Goal: Find specific page/section: Find specific page/section

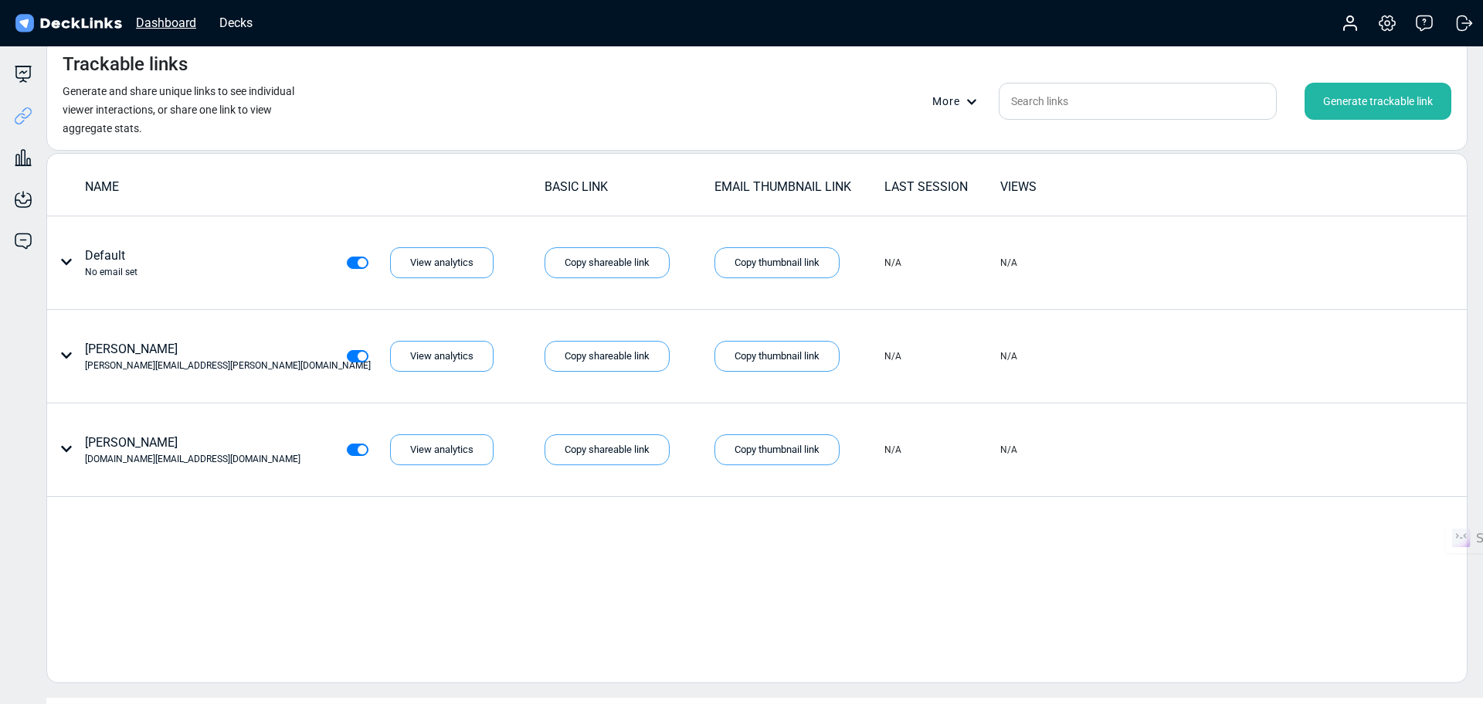
click at [172, 25] on div "Dashboard" at bounding box center [166, 22] width 76 height 19
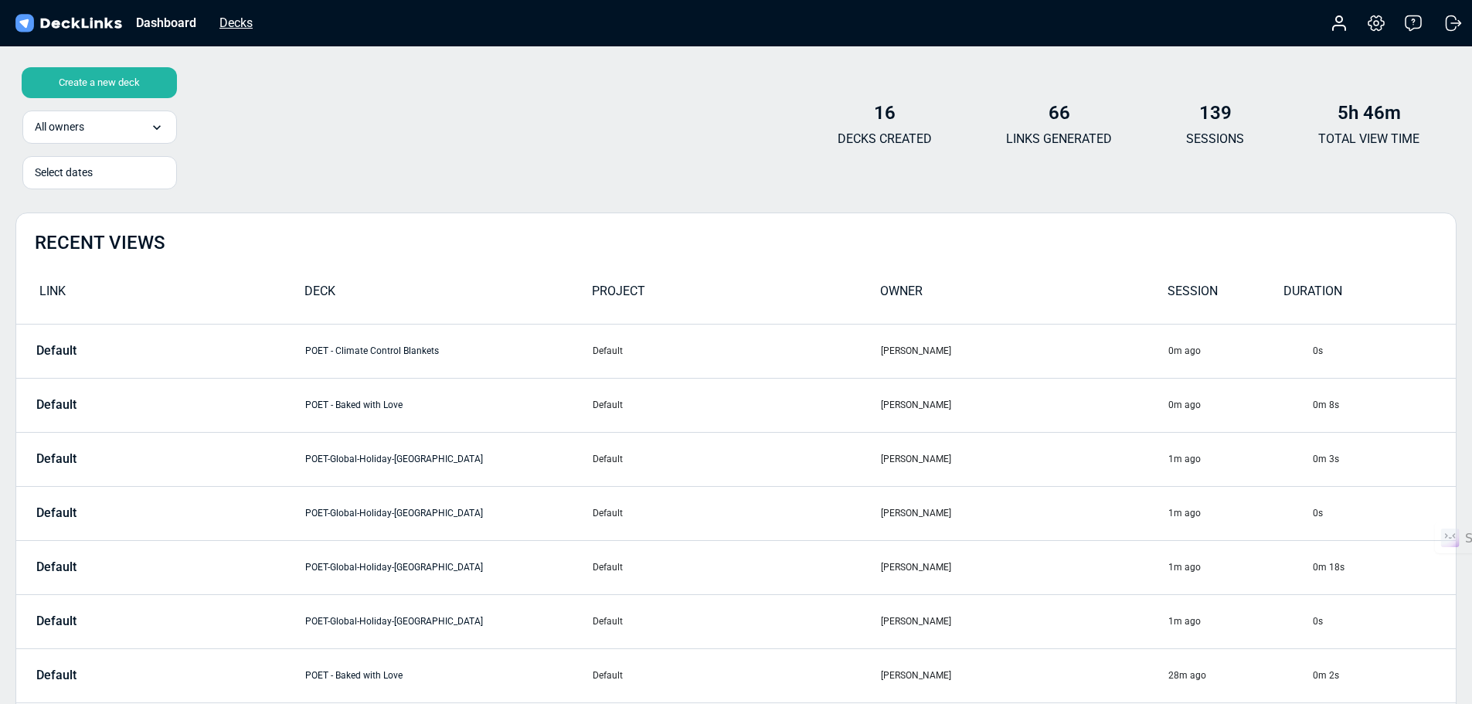
click at [229, 24] on div "Decks" at bounding box center [236, 22] width 49 height 19
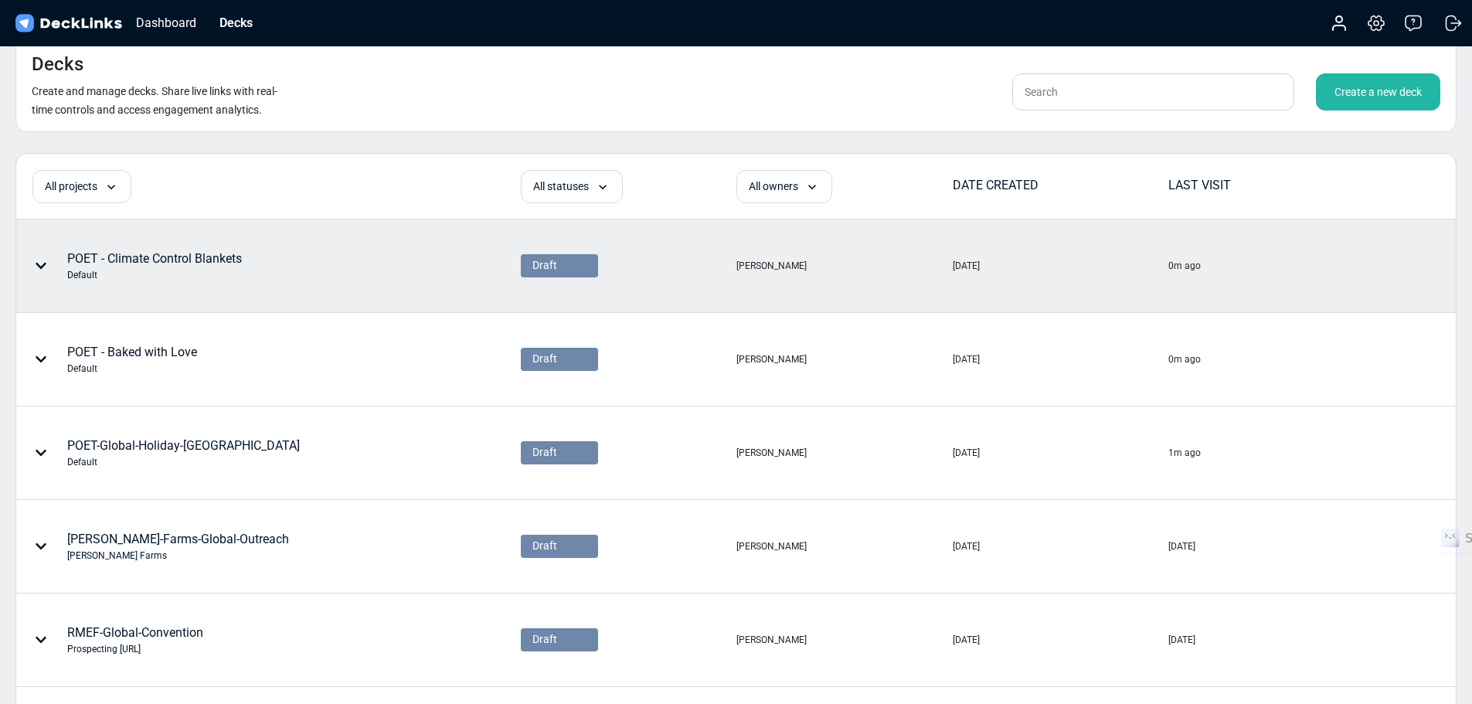
click at [118, 256] on div "POET - Climate Control Blankets Default" at bounding box center [154, 266] width 175 height 32
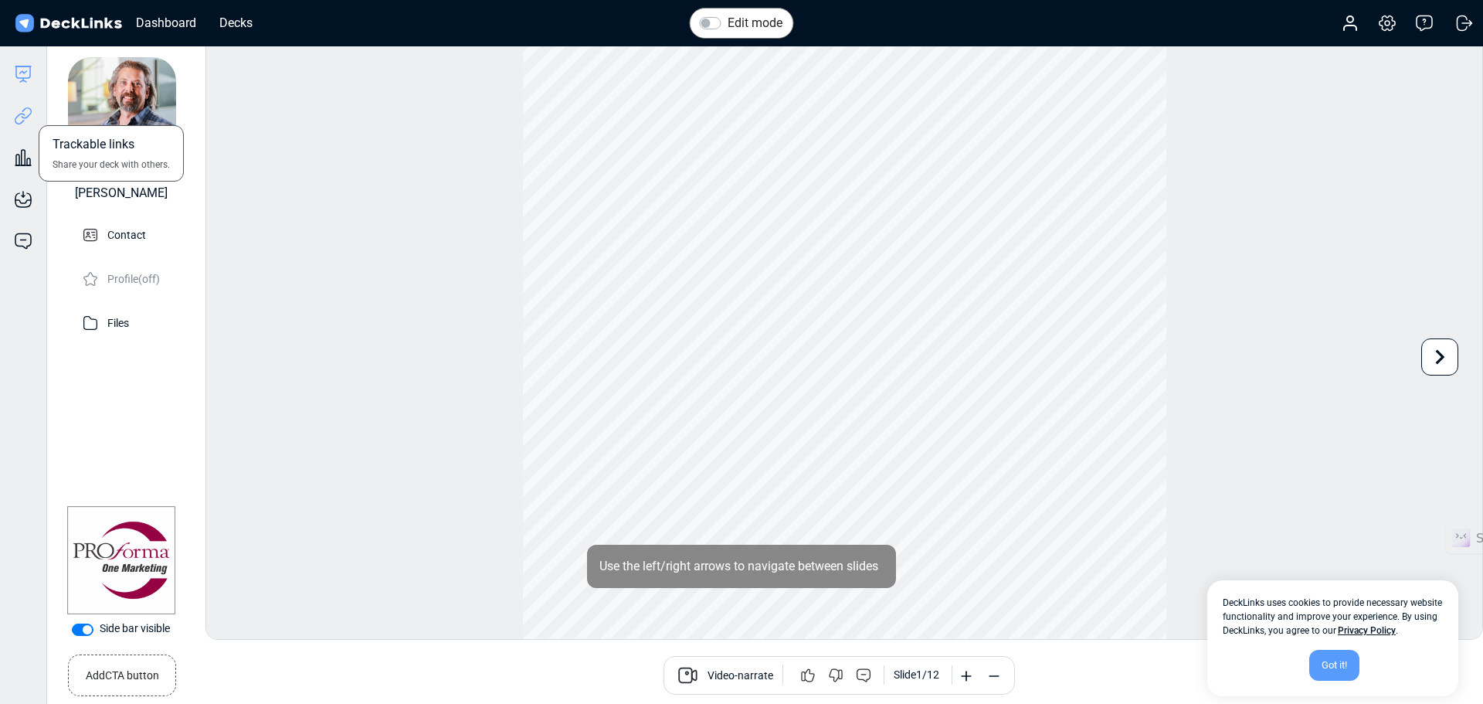
click at [19, 114] on icon at bounding box center [23, 116] width 19 height 19
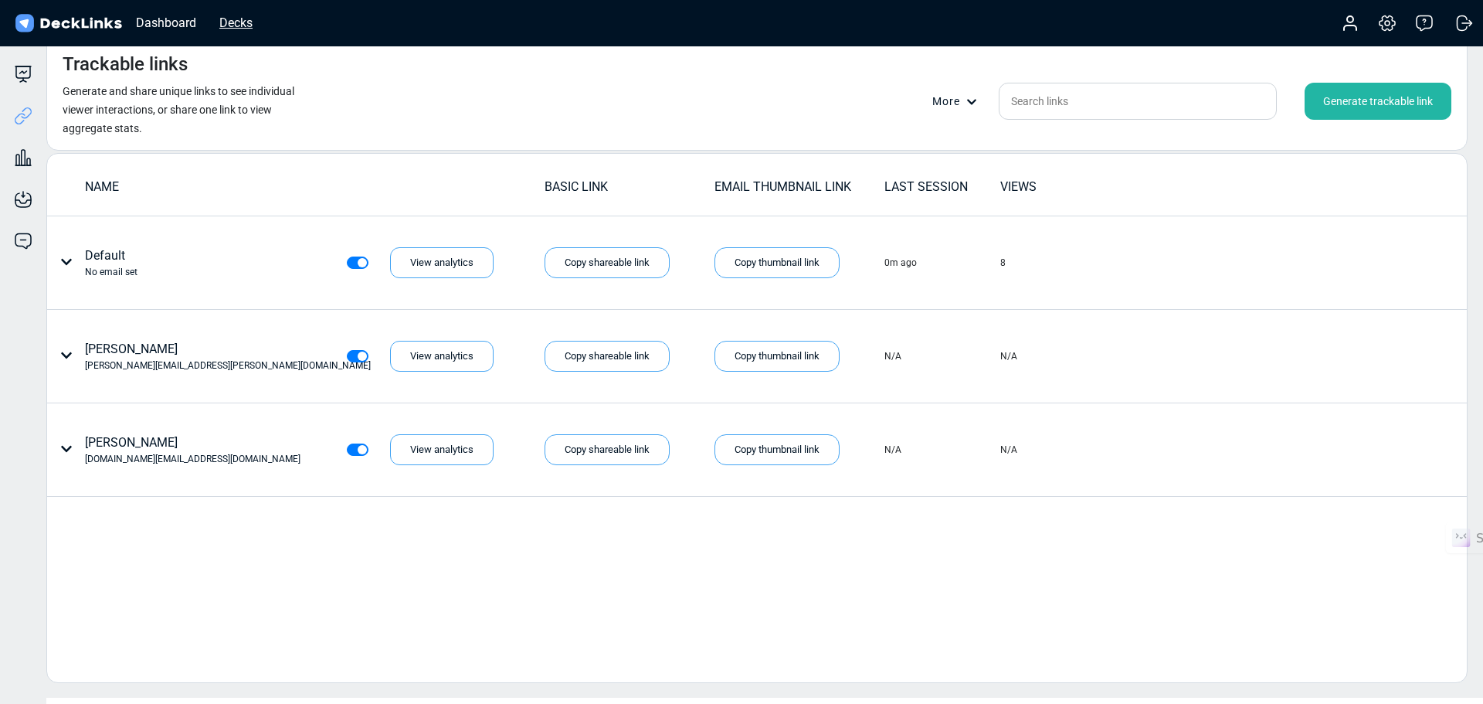
click at [237, 20] on div "Decks" at bounding box center [236, 22] width 49 height 19
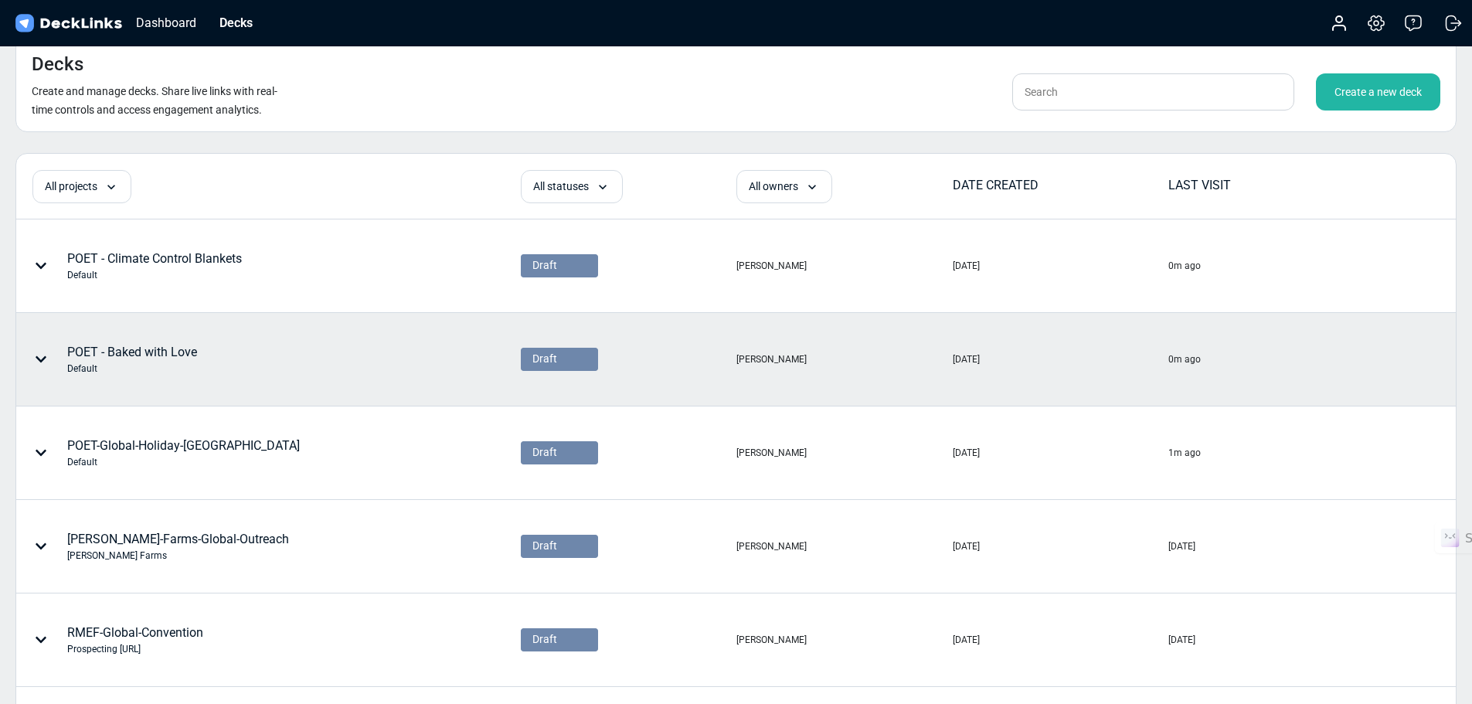
click at [162, 355] on div "POET - Baked with Love Default" at bounding box center [132, 359] width 130 height 32
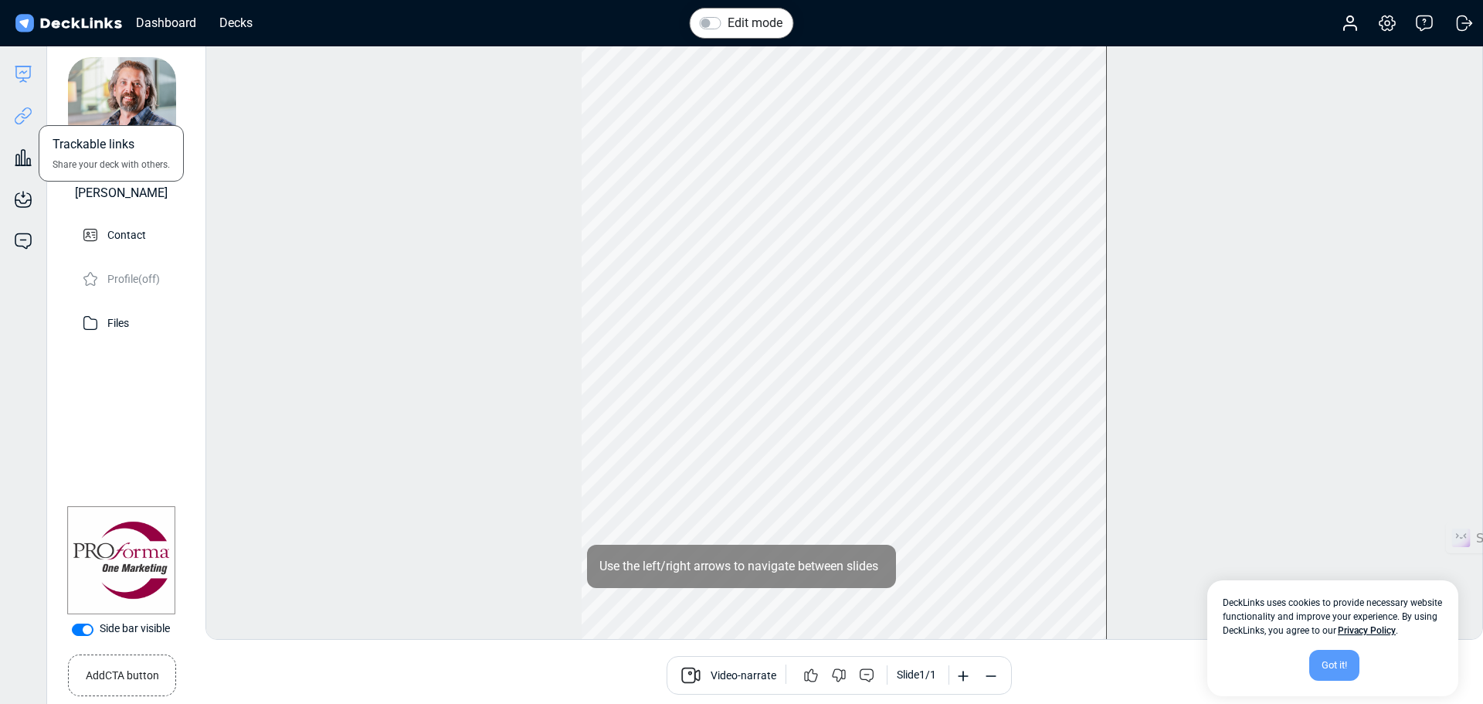
click at [17, 114] on icon at bounding box center [23, 116] width 19 height 19
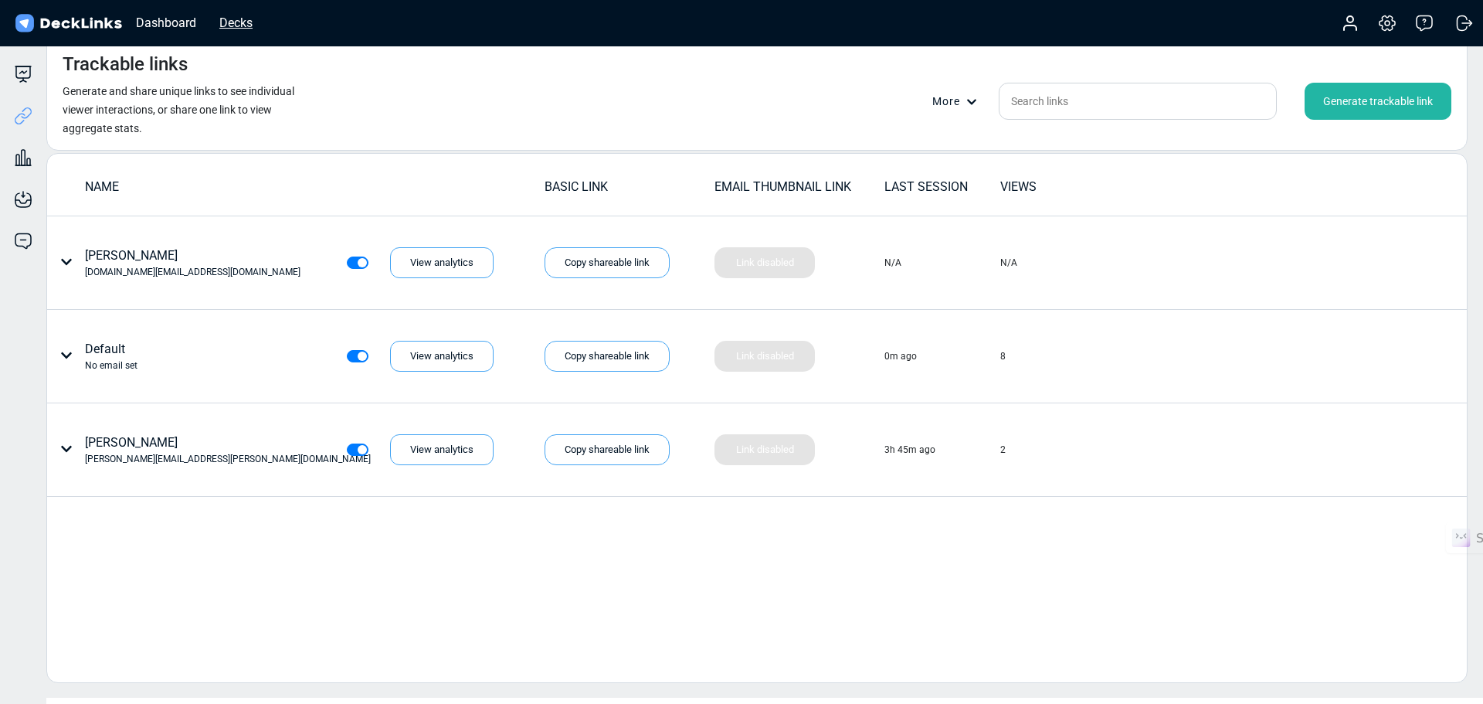
click at [226, 23] on div "Decks" at bounding box center [236, 22] width 49 height 19
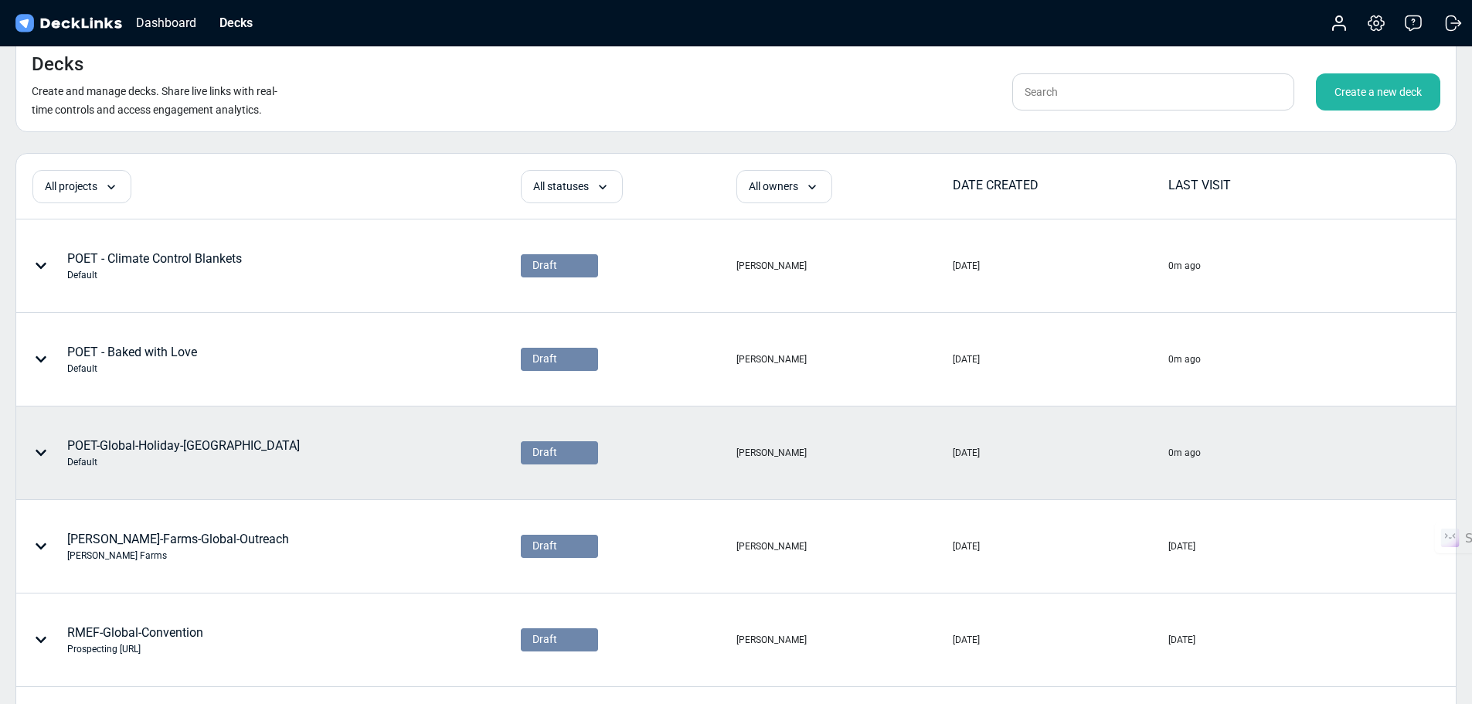
click at [139, 444] on div "POET-Global-Holiday-US Default" at bounding box center [183, 452] width 233 height 32
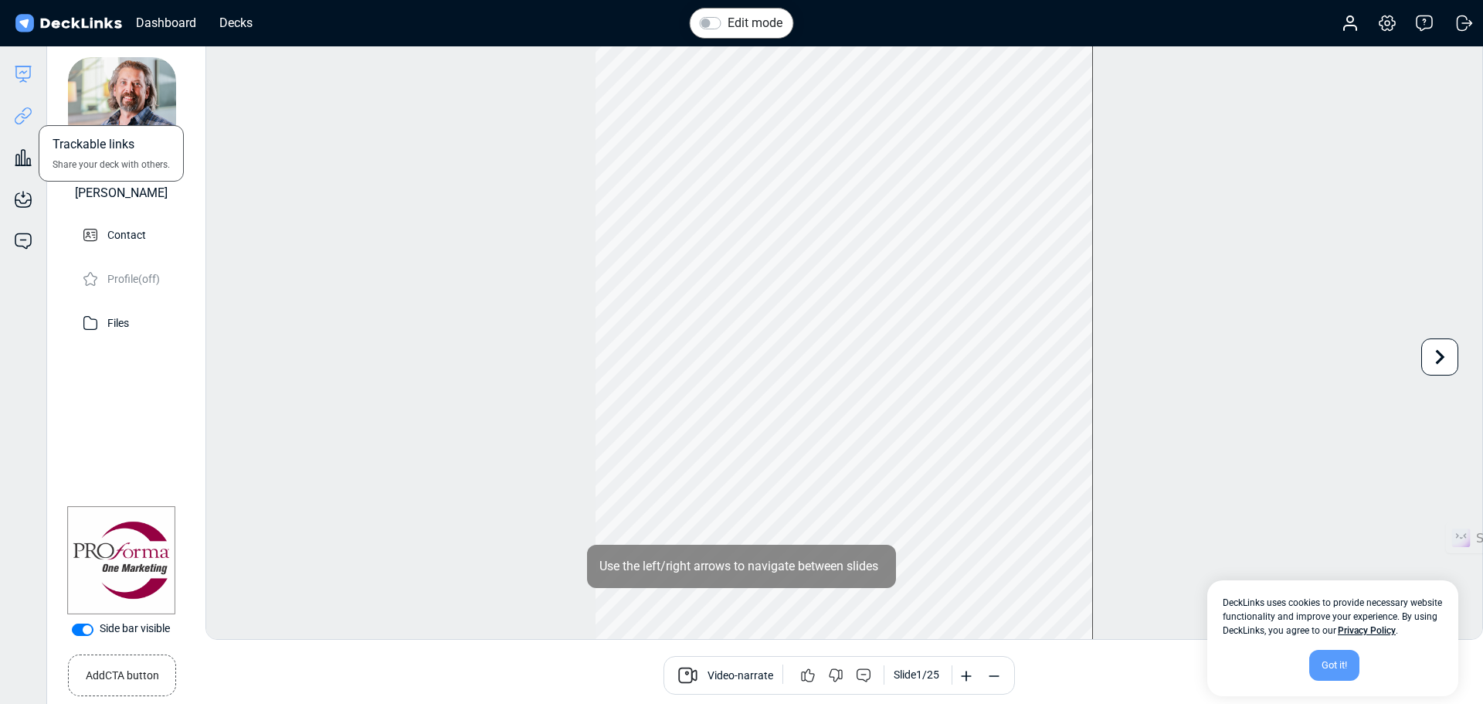
click at [20, 114] on icon at bounding box center [20, 119] width 11 height 12
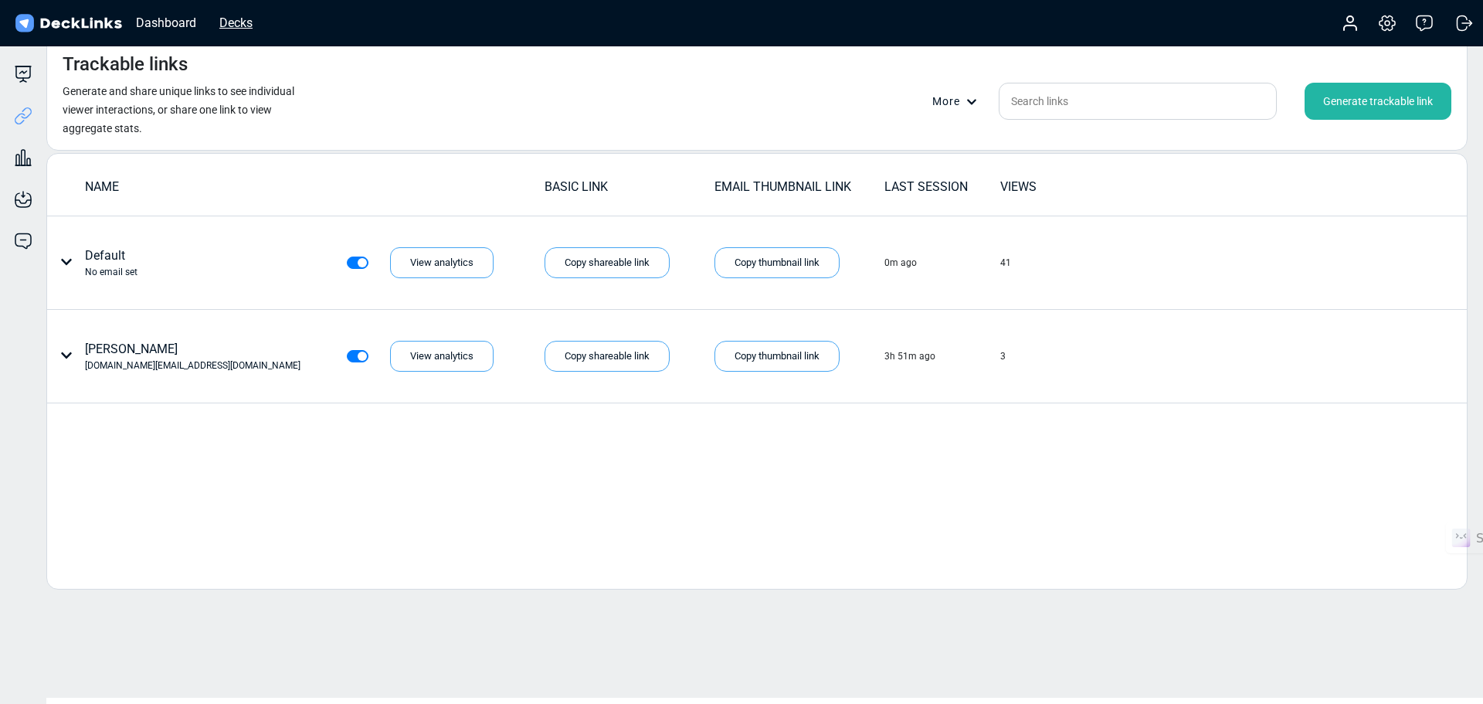
click at [245, 25] on div "Decks" at bounding box center [236, 22] width 49 height 19
